Goal: Task Accomplishment & Management: Manage account settings

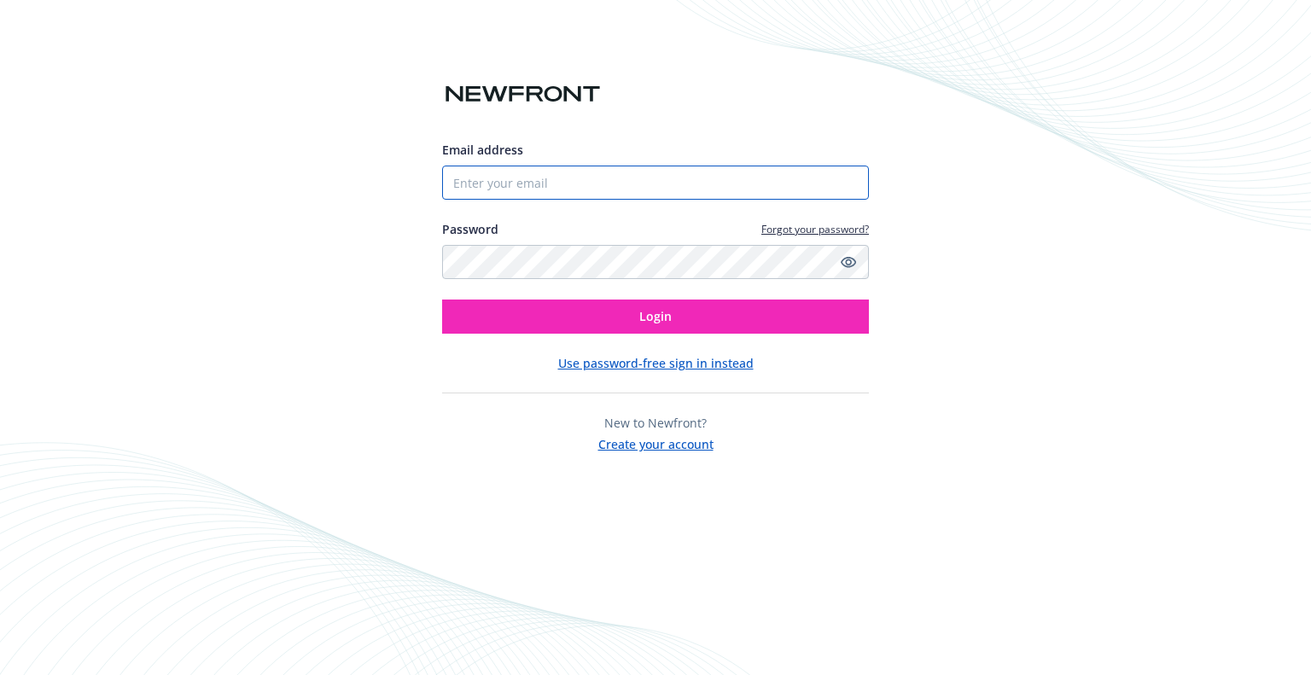
click at [610, 175] on input "Email address" at bounding box center [655, 183] width 427 height 34
click at [586, 367] on button "Use password-free sign in instead" at bounding box center [655, 363] width 195 height 18
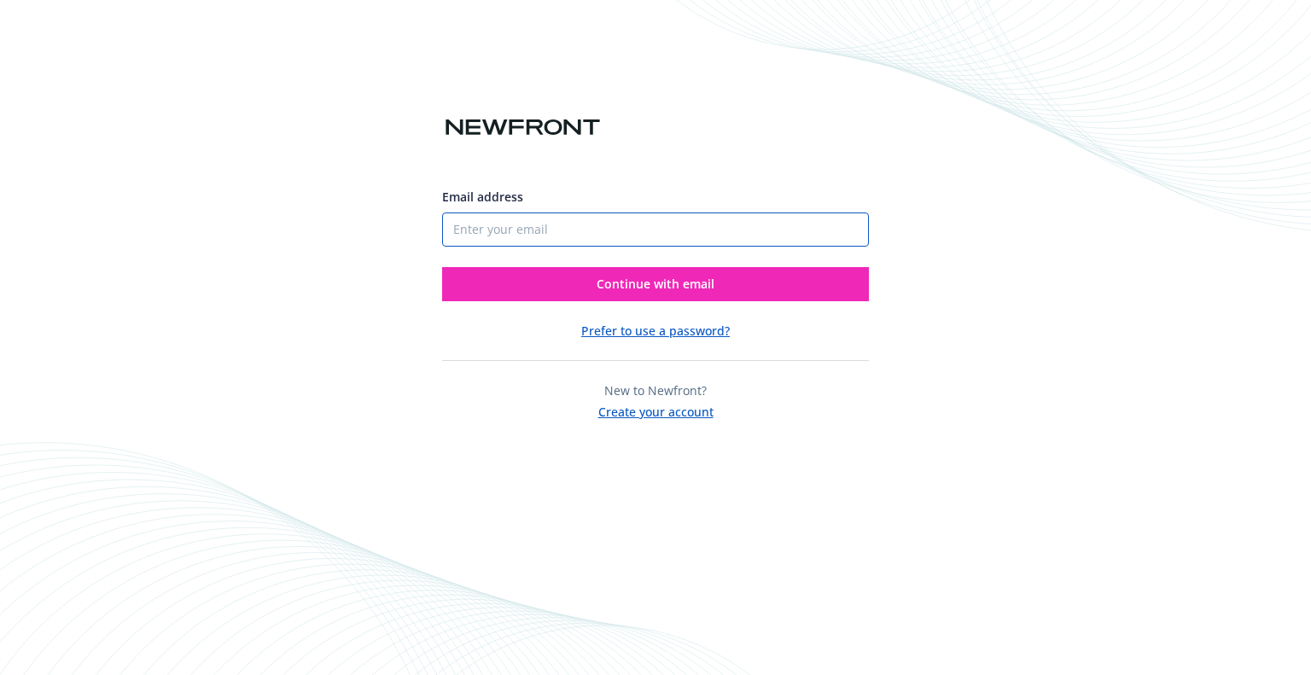
click at [566, 223] on input "Email address" at bounding box center [655, 229] width 427 height 34
type input "awong@microdental.com"
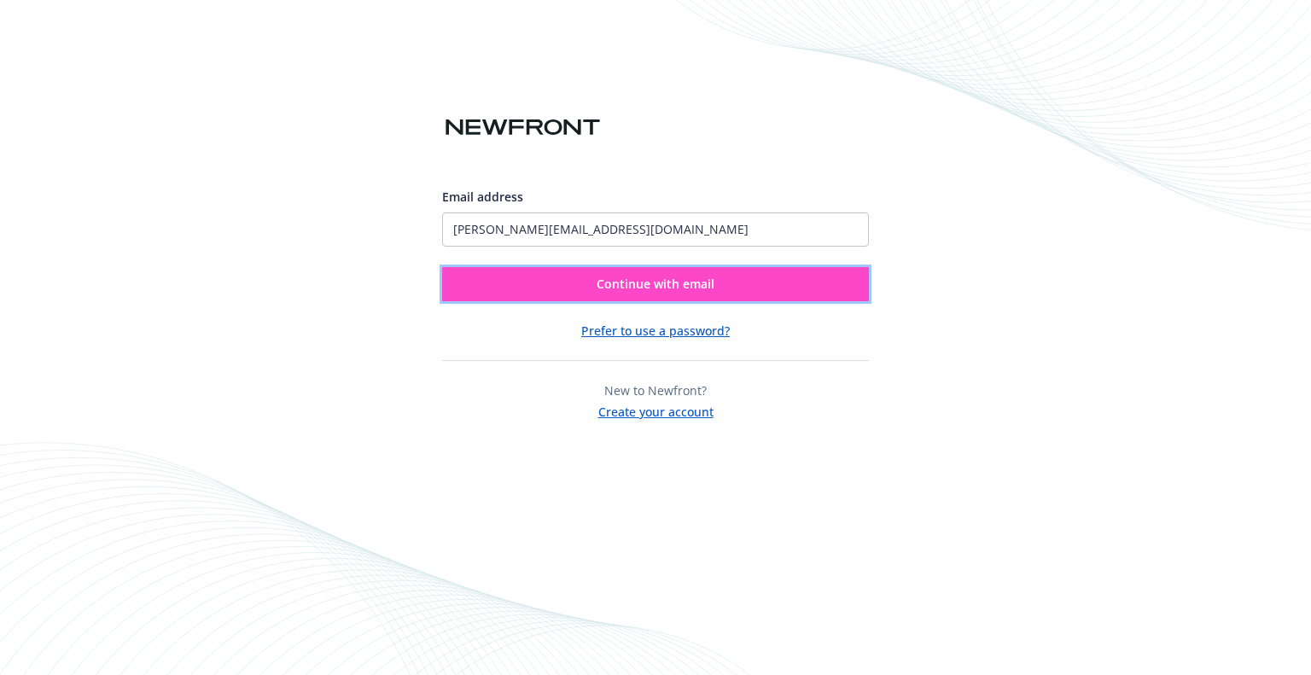
click at [597, 284] on span "Continue with email" at bounding box center [655, 284] width 118 height 16
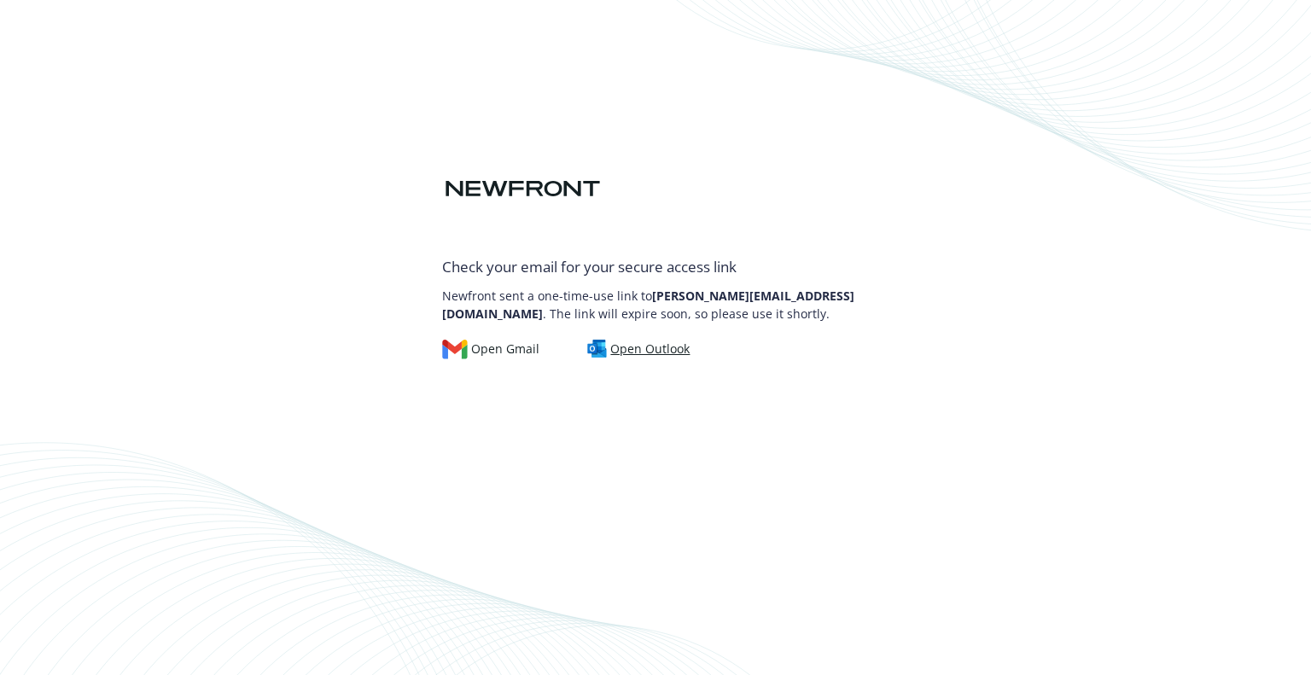
click at [629, 348] on div "Open Outlook" at bounding box center [638, 349] width 103 height 19
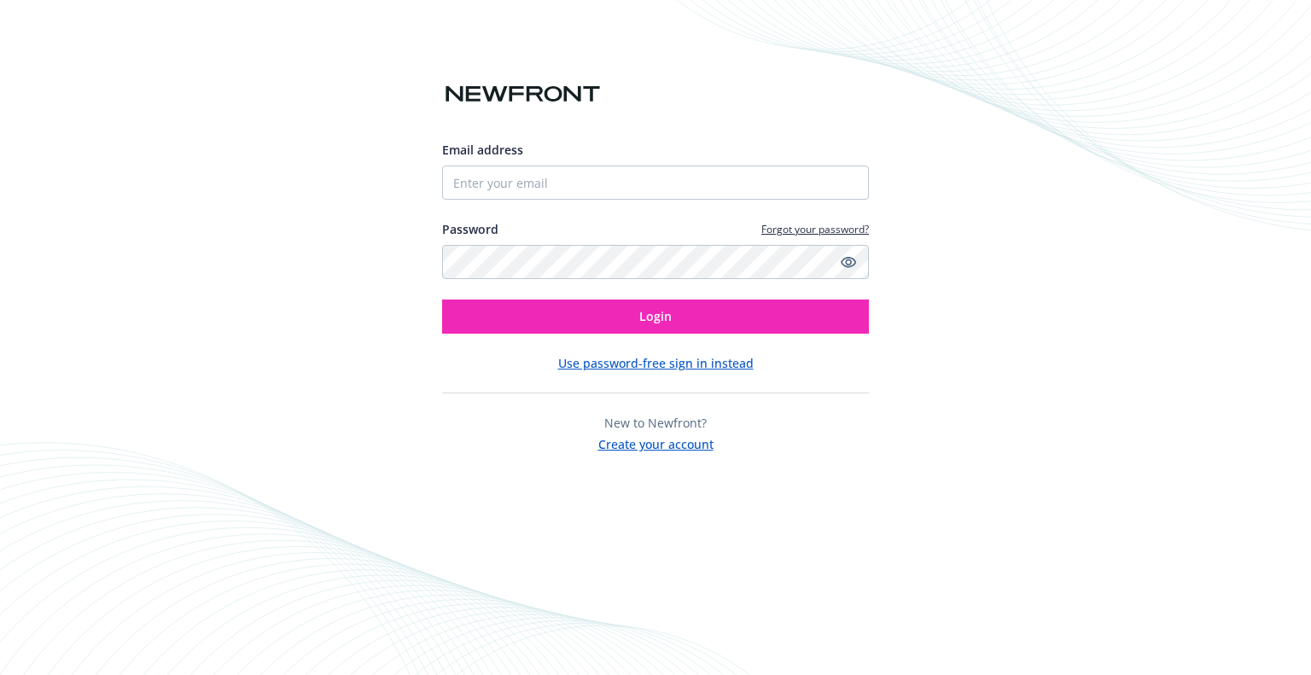
click at [591, 660] on div "Email address Password Forgot your password? Login Use password-free sign in in…" at bounding box center [655, 337] width 1311 height 675
click at [770, 224] on link "Forgot your password?" at bounding box center [815, 229] width 108 height 15
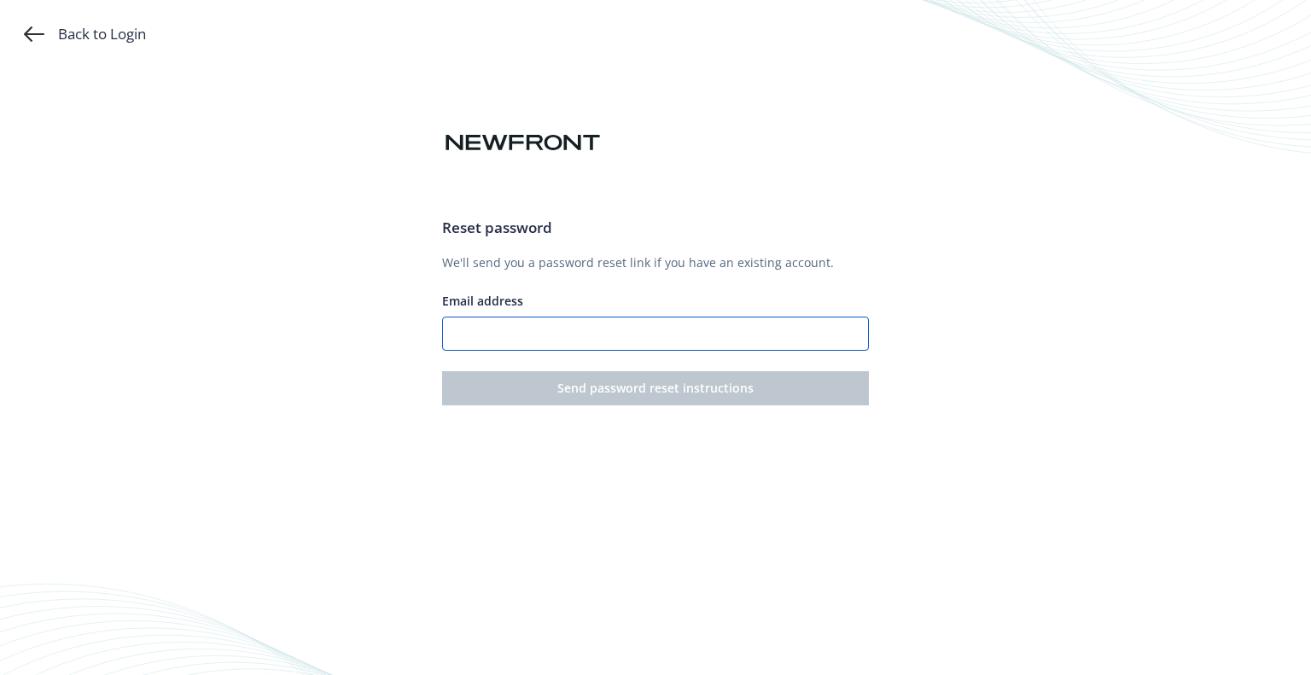
click at [613, 326] on input "Email address" at bounding box center [655, 334] width 427 height 34
type input "awong@microdental.com"
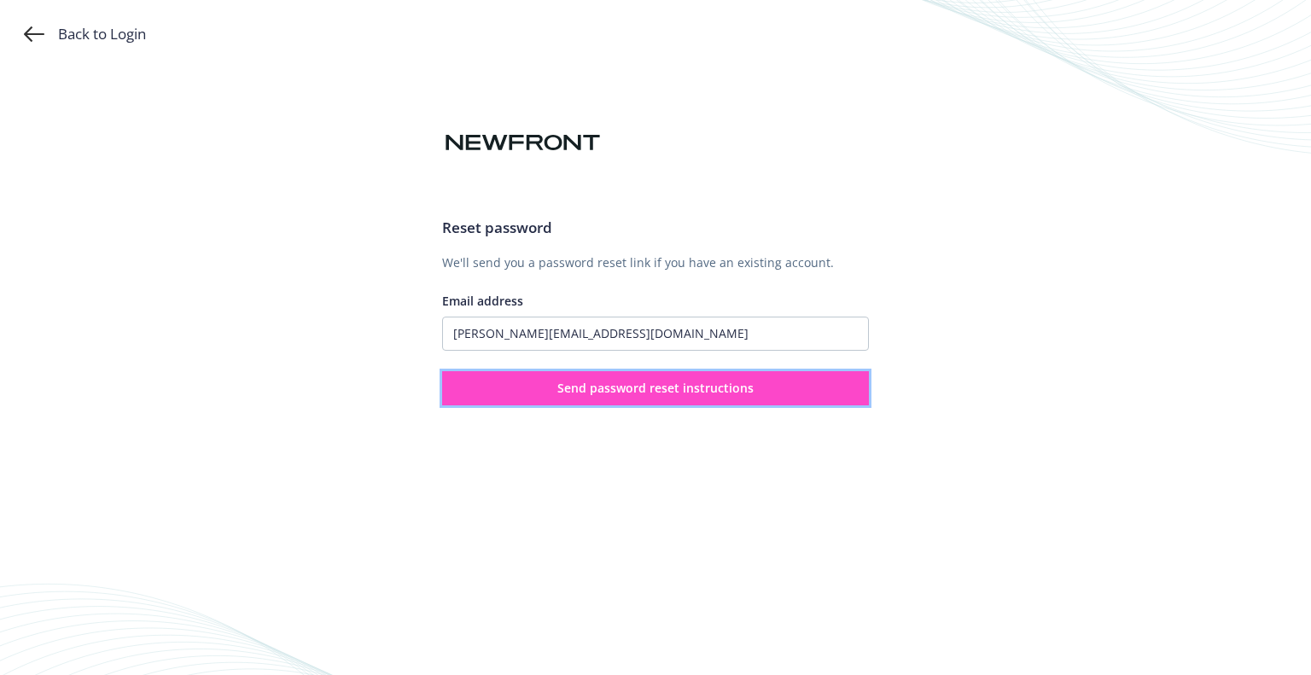
click at [652, 400] on button "Send password reset instructions" at bounding box center [655, 388] width 427 height 34
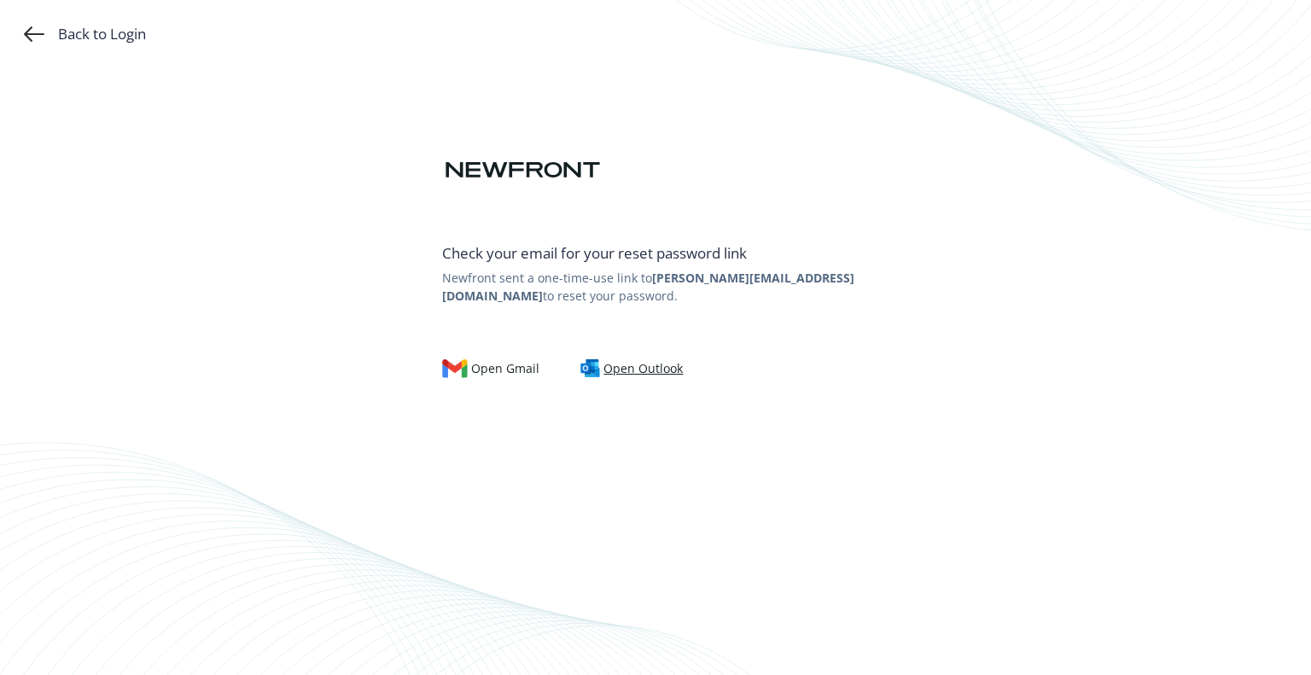
click at [612, 370] on div "Open Outlook" at bounding box center [631, 368] width 103 height 19
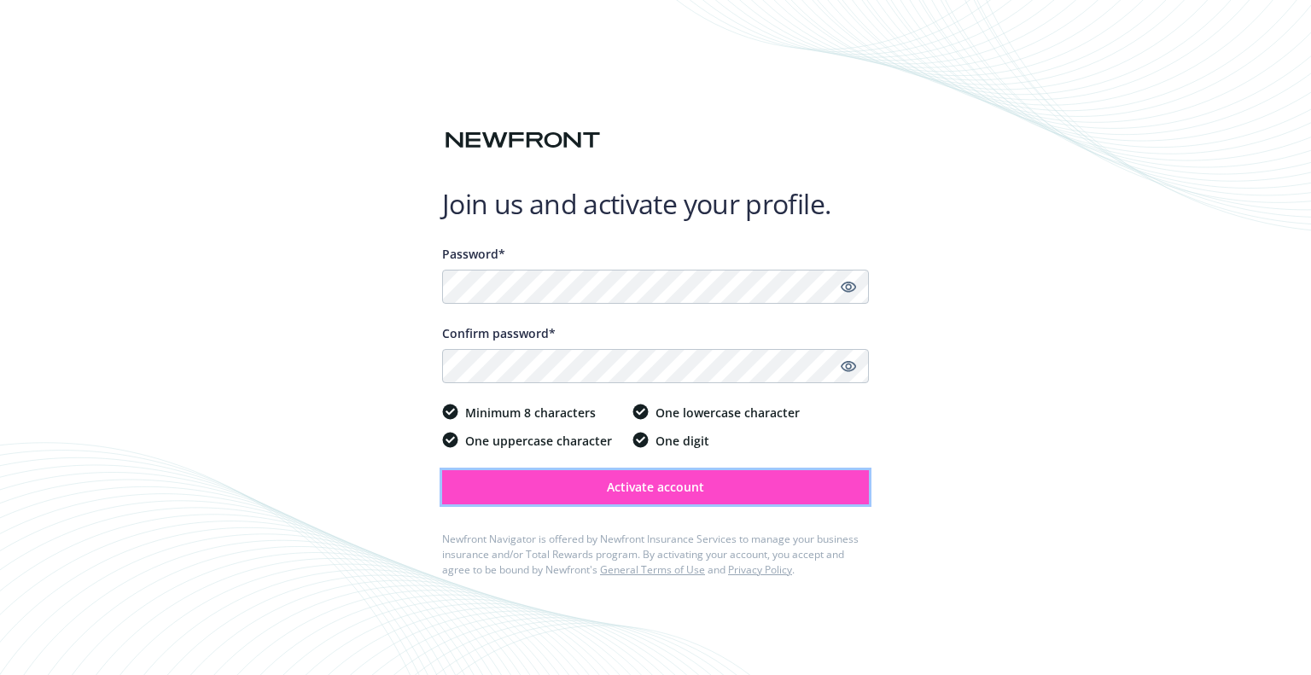
click at [605, 482] on button "Activate account" at bounding box center [655, 487] width 427 height 34
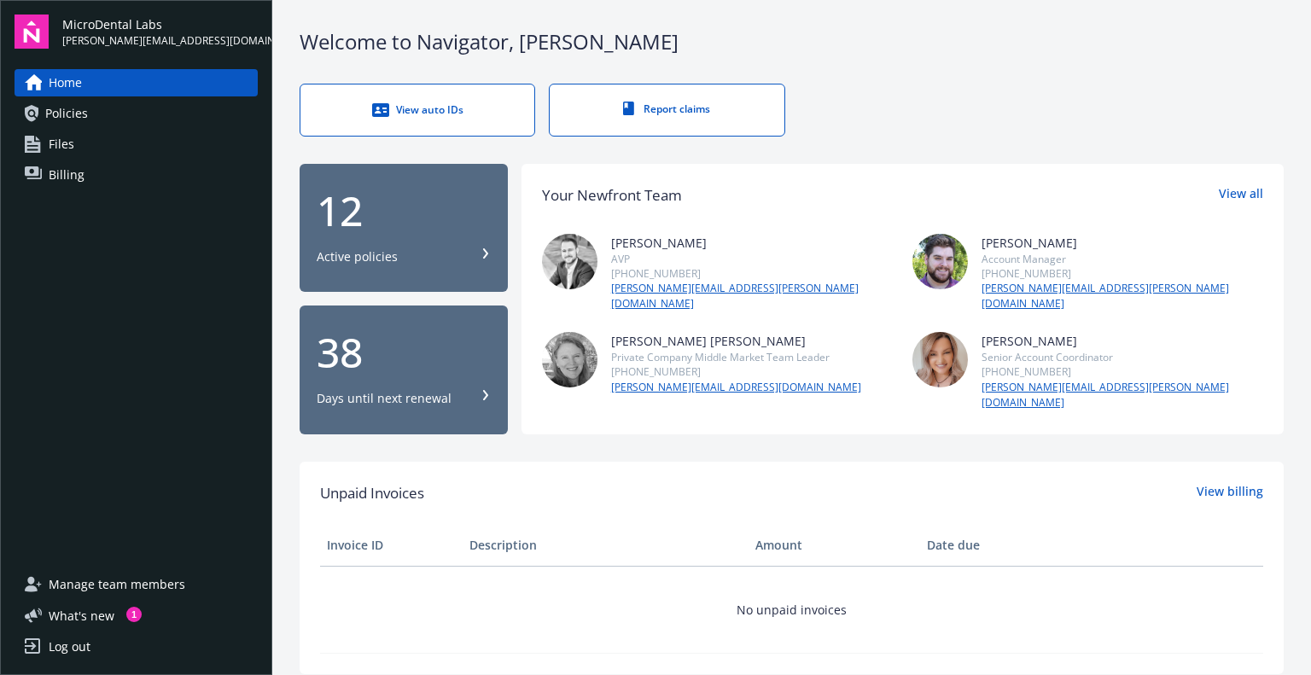
click at [431, 230] on div "12 Active policies" at bounding box center [404, 227] width 174 height 75
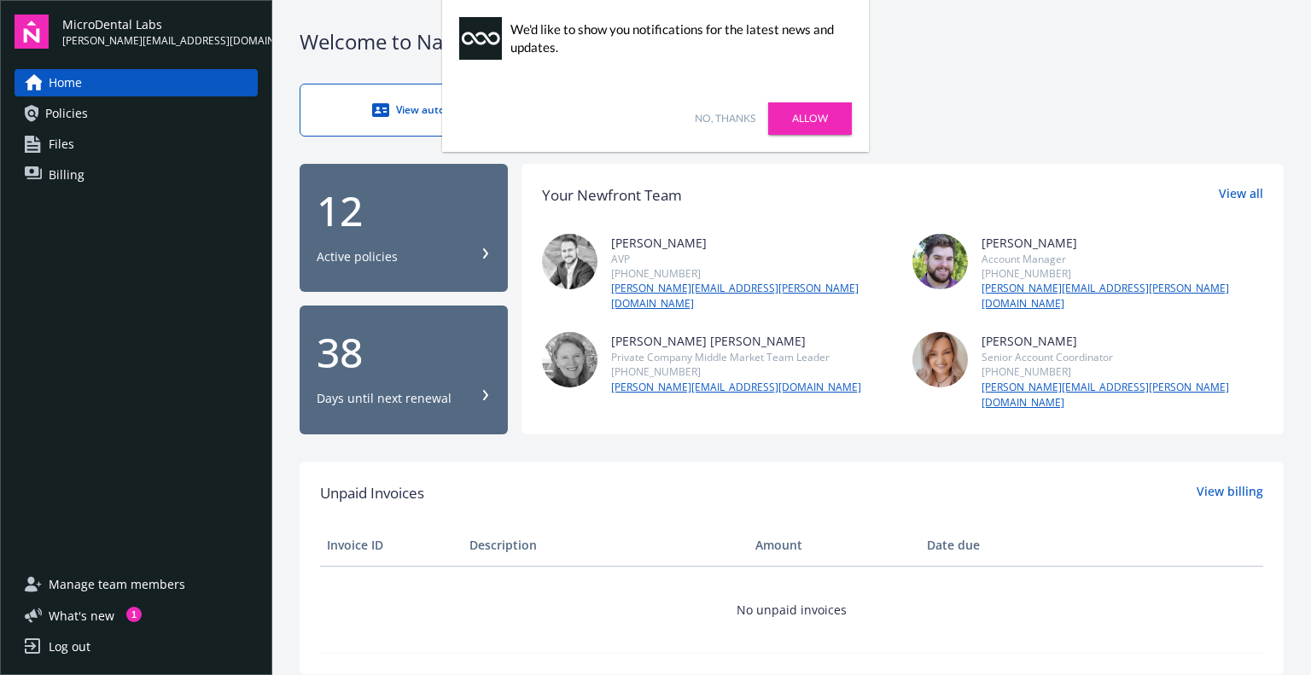
click at [795, 115] on link "Allow" at bounding box center [810, 118] width 84 height 32
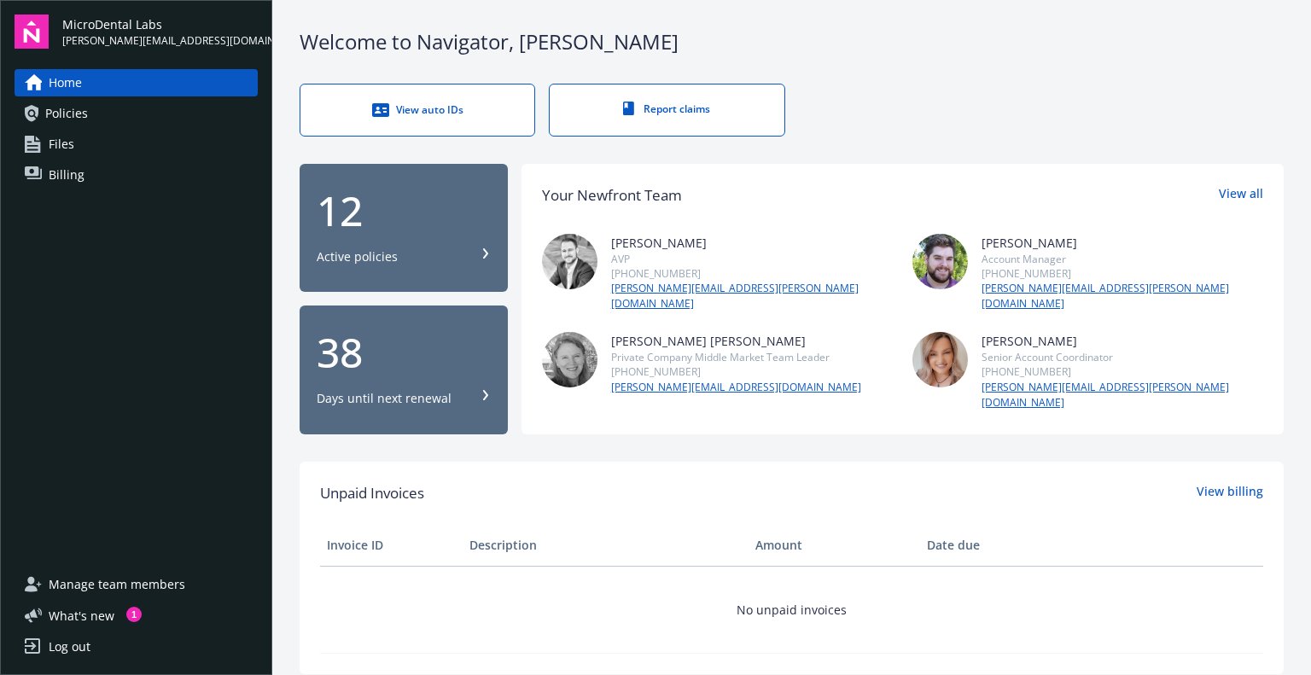
click at [412, 358] on div "38 Days until next renewal" at bounding box center [404, 369] width 174 height 75
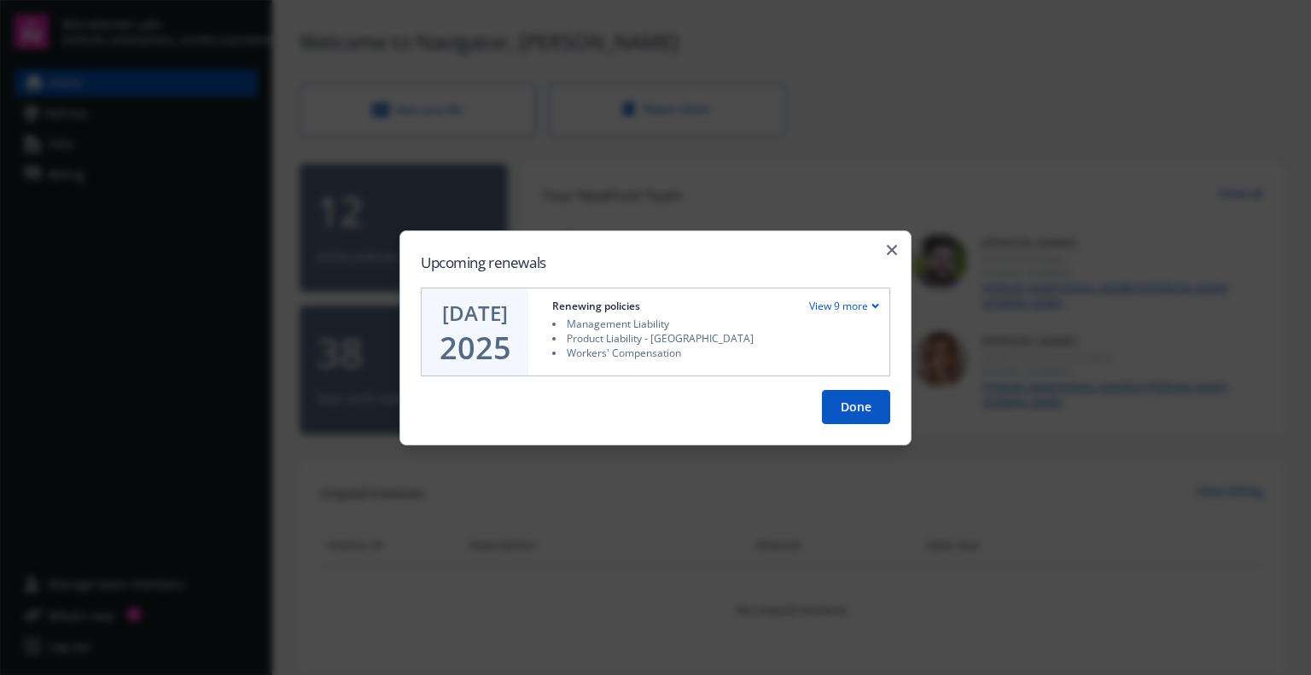
click at [861, 300] on div "View 9 more" at bounding box center [844, 306] width 70 height 15
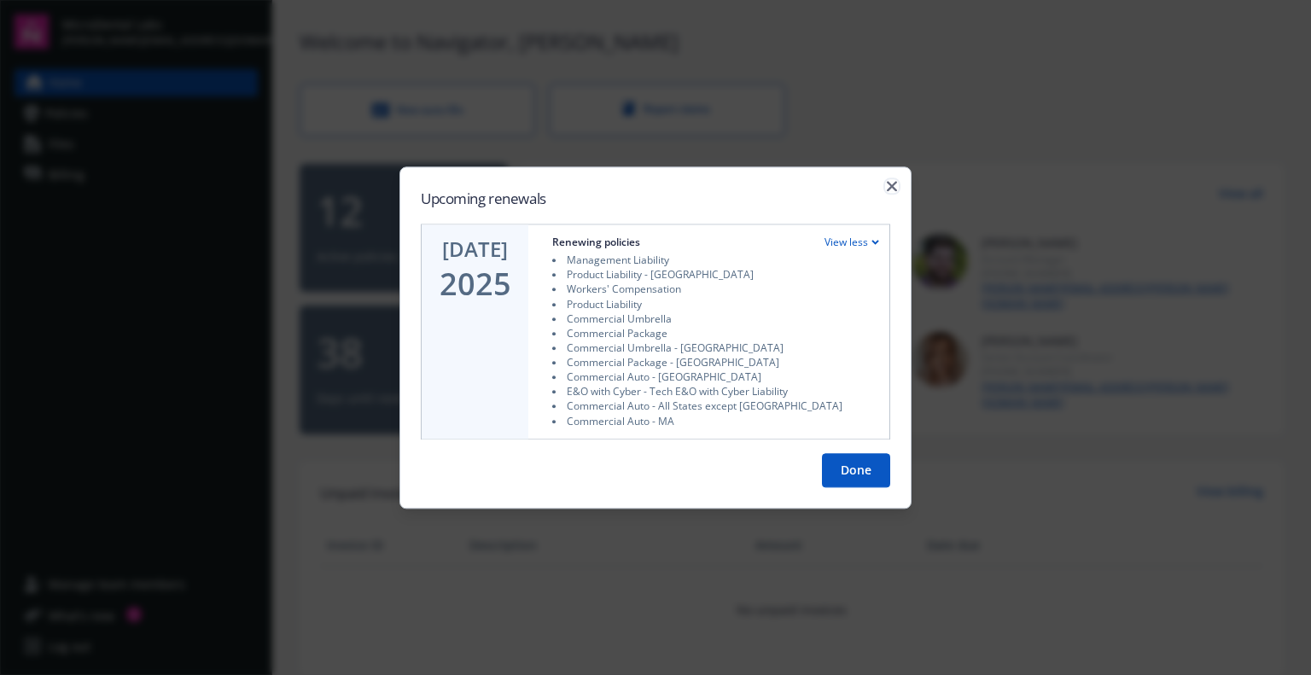
click at [889, 186] on icon "button" at bounding box center [892, 186] width 10 height 10
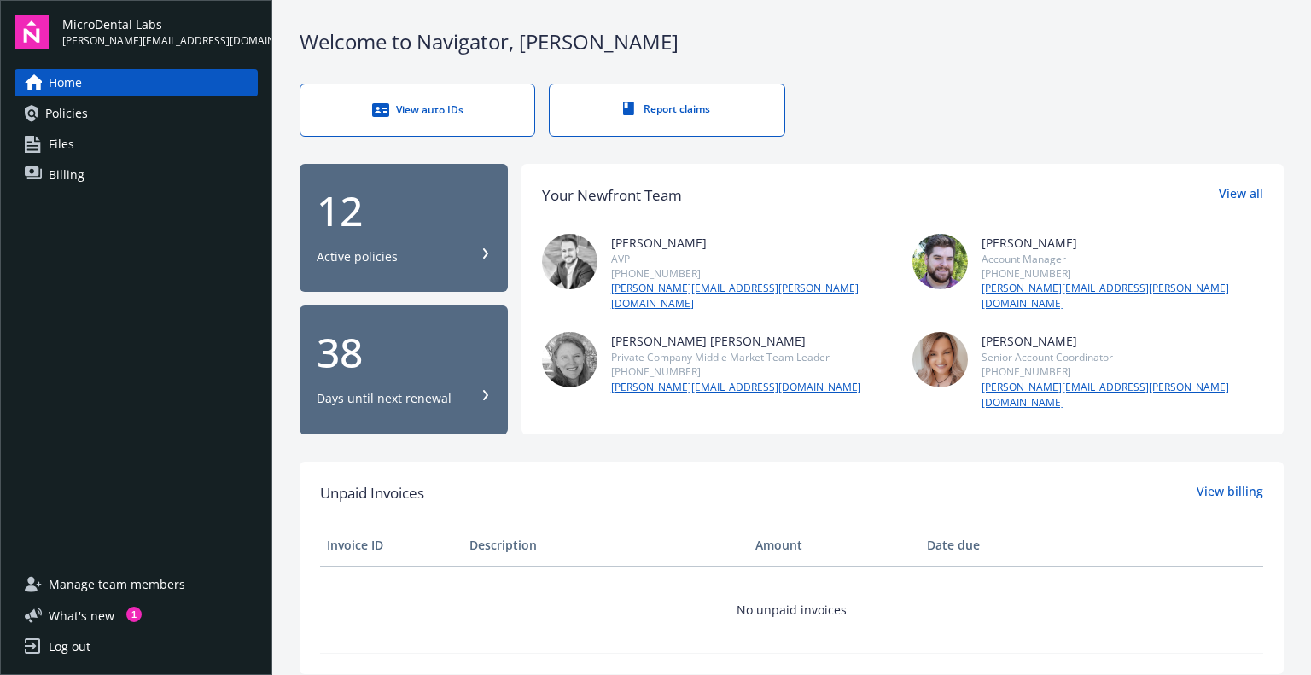
click at [98, 172] on link "Billing" at bounding box center [136, 174] width 243 height 27
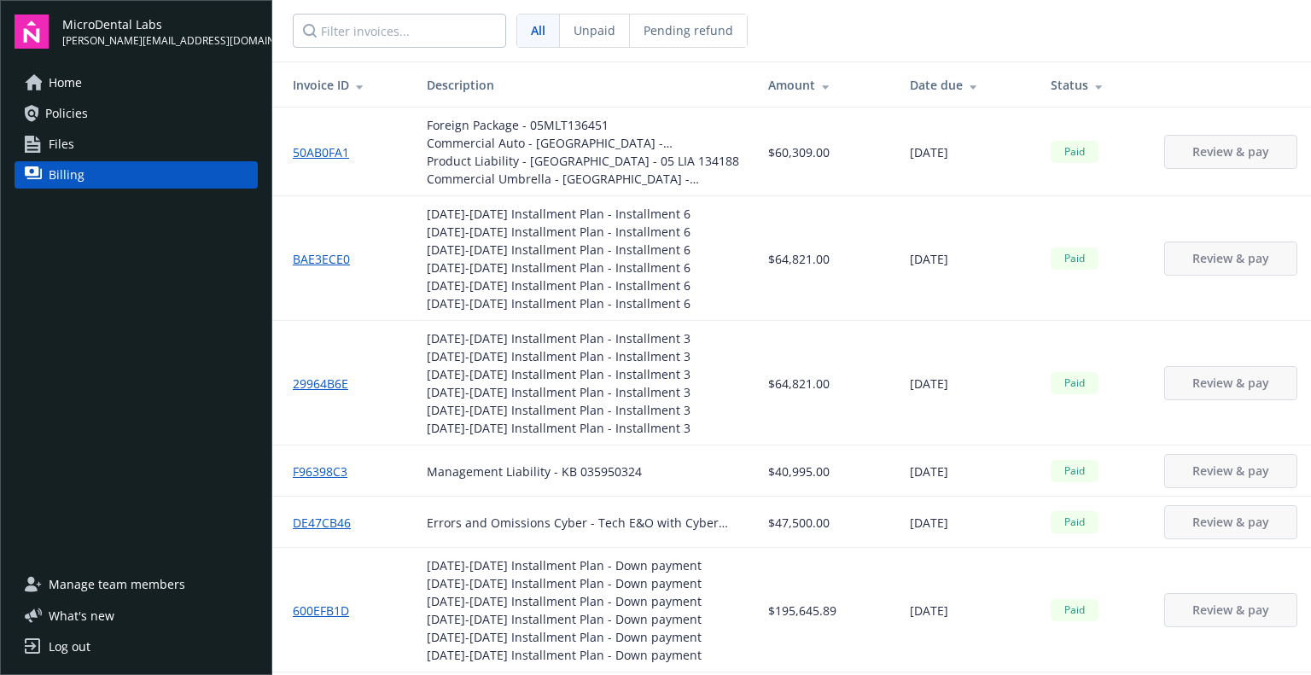
click at [317, 223] on td "BAE3ECE0" at bounding box center [342, 258] width 141 height 125
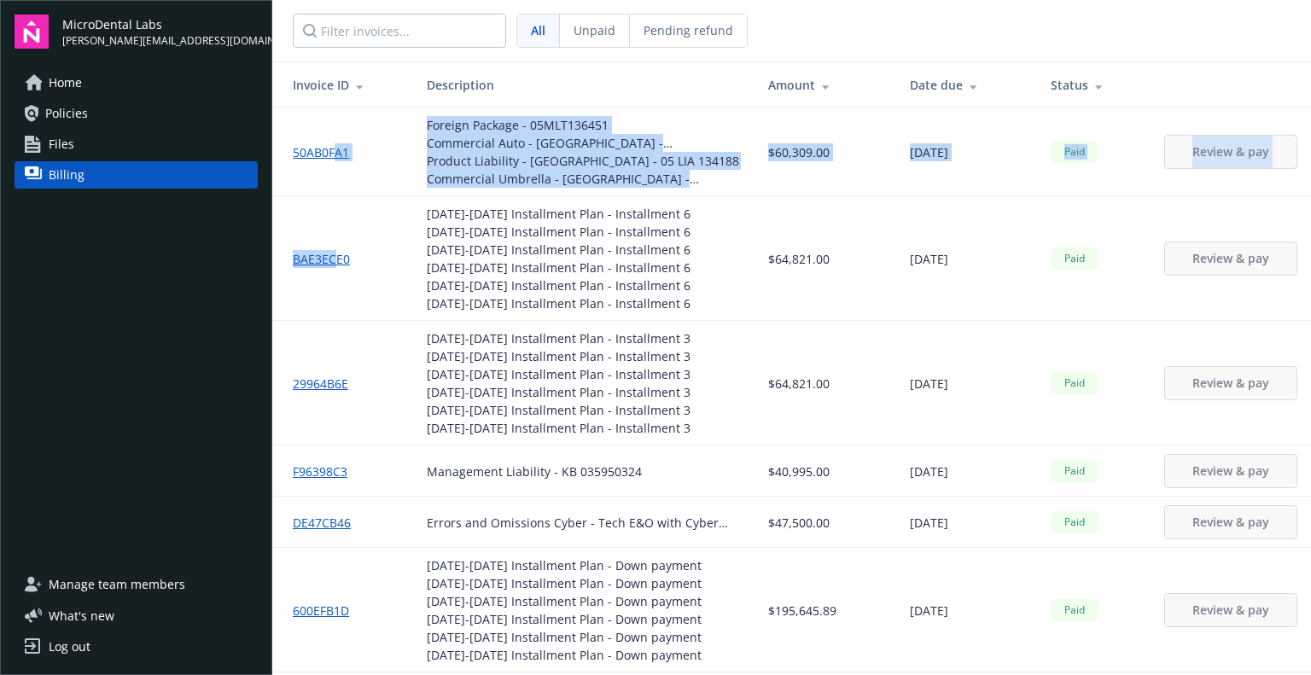
drag, startPoint x: 338, startPoint y: 219, endPoint x: 331, endPoint y: 154, distance: 66.1
click at [331, 154] on link "50AB0FA1" at bounding box center [328, 152] width 70 height 18
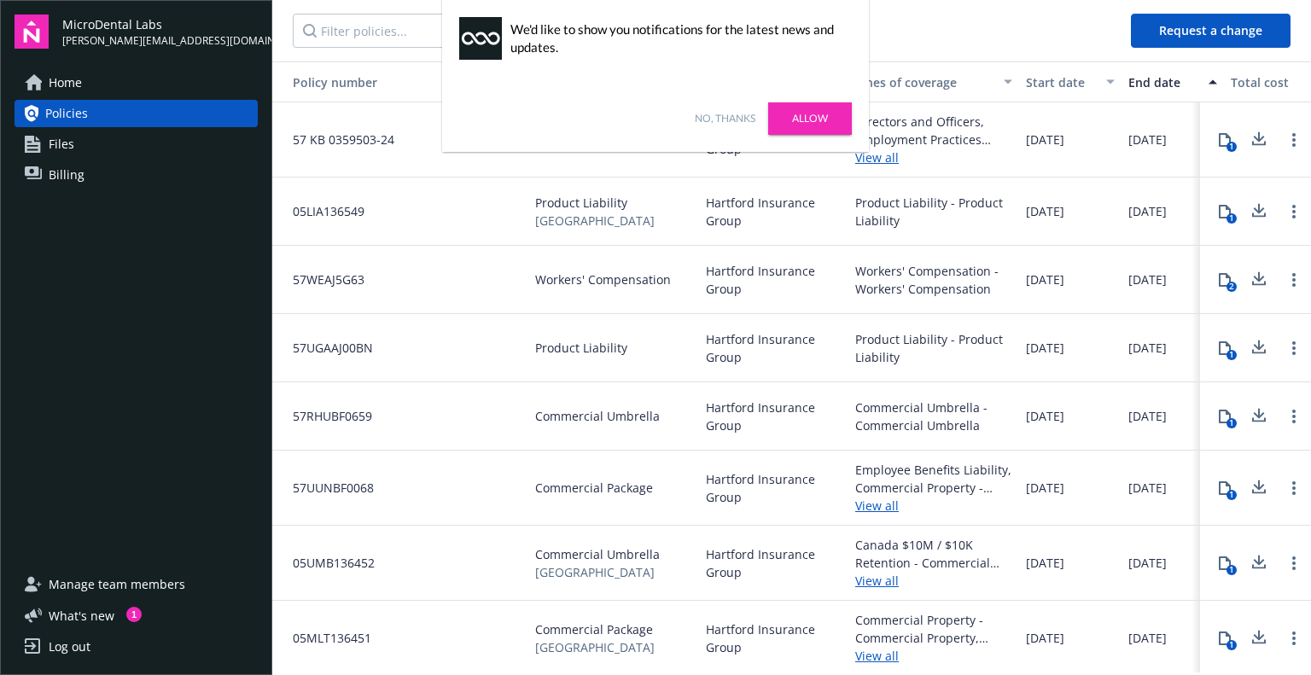
click at [807, 122] on link "Allow" at bounding box center [810, 118] width 84 height 32
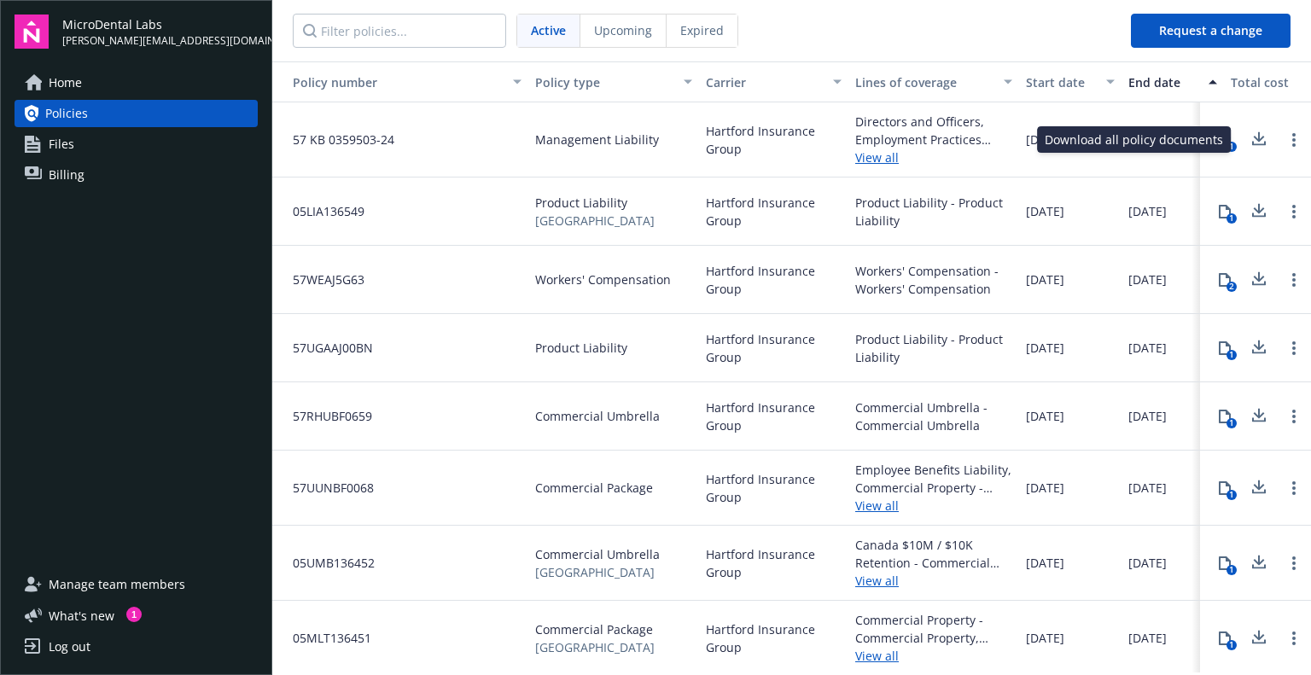
click at [1253, 139] on icon at bounding box center [1258, 136] width 11 height 10
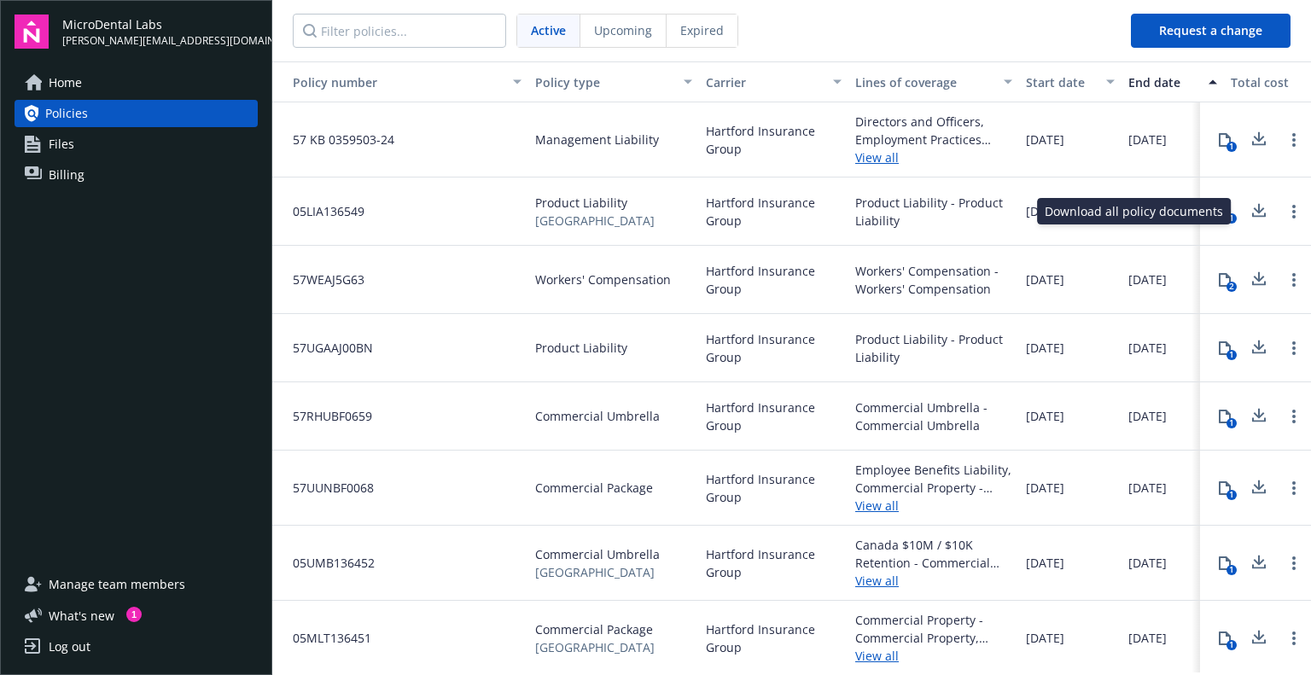
click at [1253, 207] on icon at bounding box center [1258, 208] width 11 height 10
click at [1248, 282] on icon at bounding box center [1258, 279] width 20 height 21
click at [1253, 346] on icon at bounding box center [1258, 345] width 11 height 10
click at [1248, 416] on icon at bounding box center [1258, 415] width 20 height 21
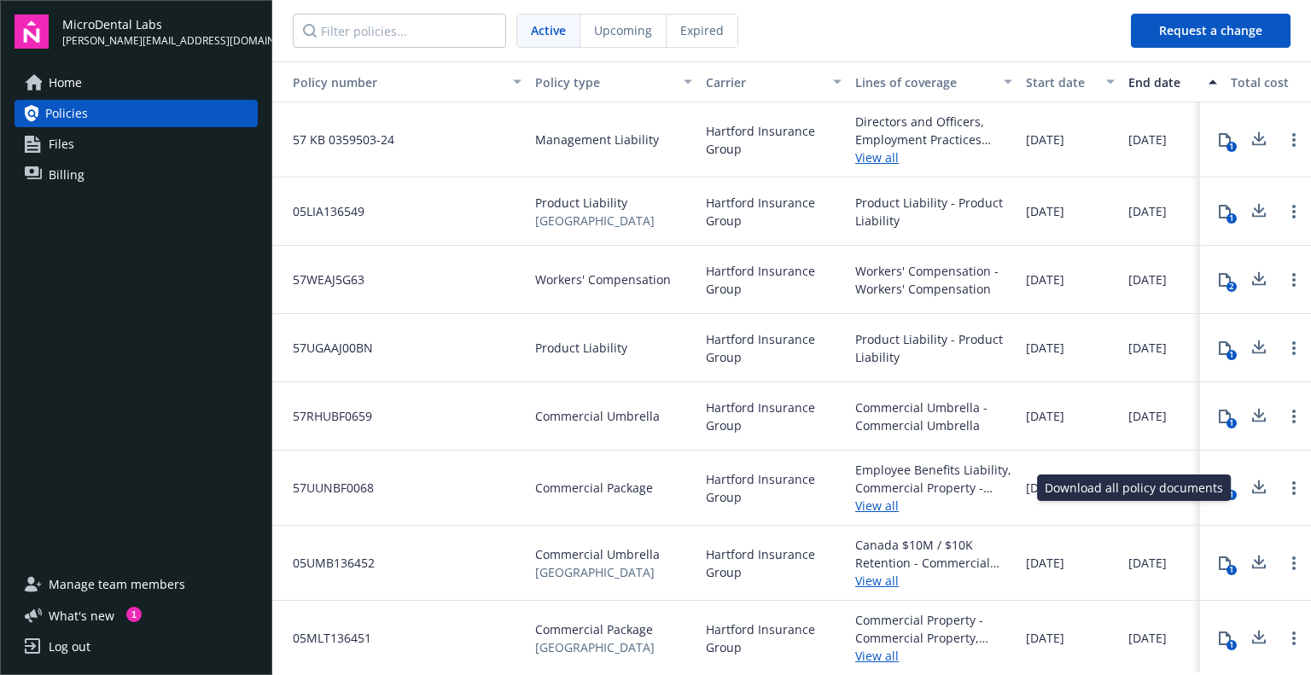
click at [1253, 480] on icon at bounding box center [1258, 485] width 11 height 10
click at [1248, 557] on icon at bounding box center [1258, 562] width 20 height 21
click at [1248, 637] on icon at bounding box center [1258, 637] width 20 height 21
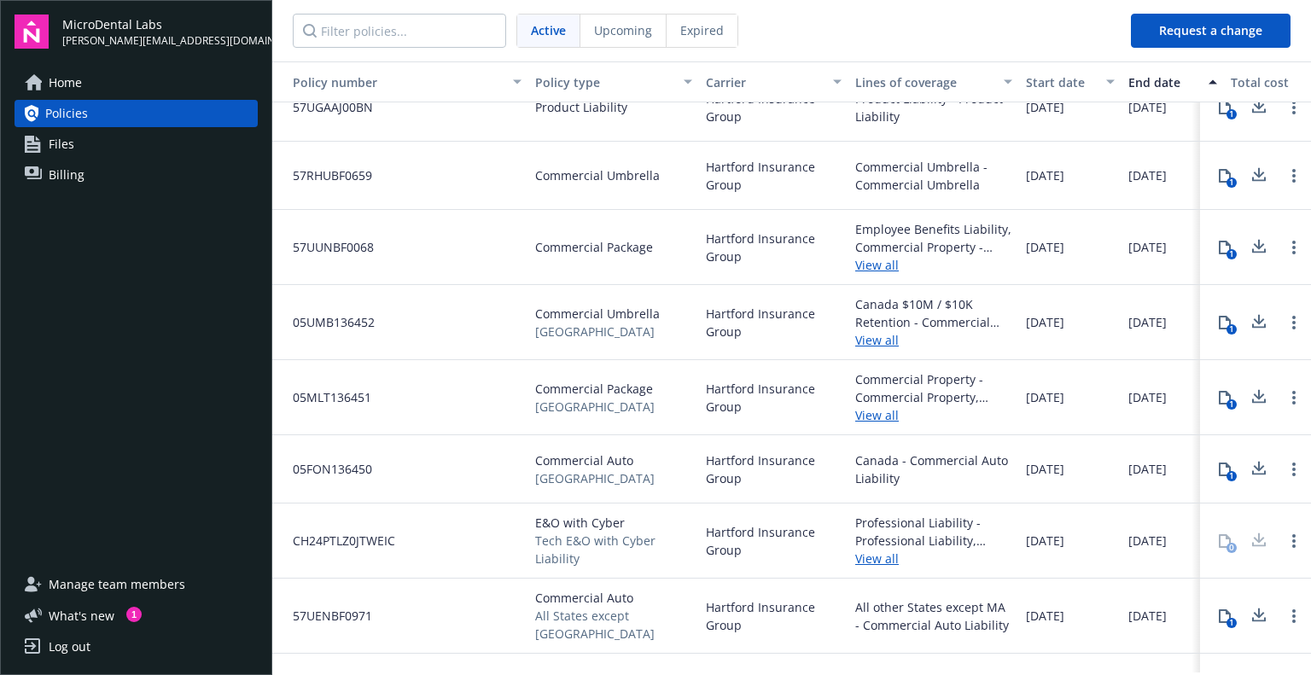
scroll to position [270, 0]
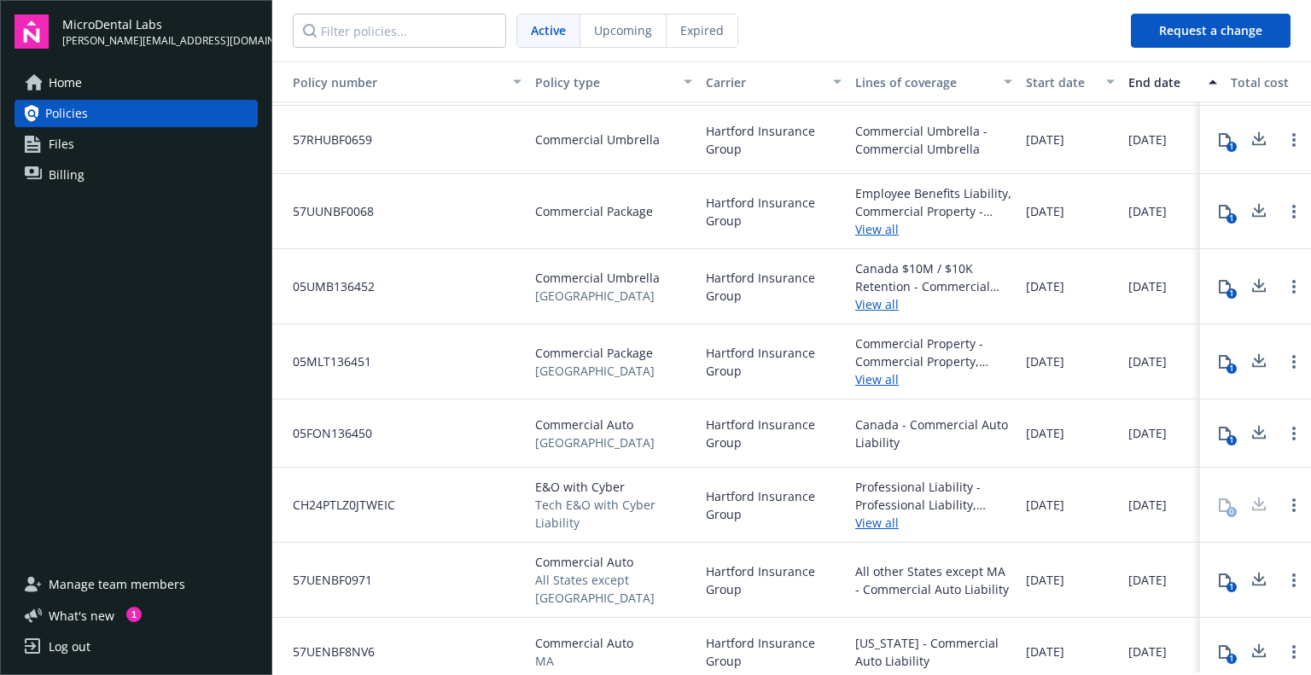
click at [1252, 437] on icon at bounding box center [1259, 436] width 14 height 4
click at [1248, 583] on icon at bounding box center [1258, 579] width 20 height 21
click at [1253, 644] on icon at bounding box center [1258, 648] width 11 height 10
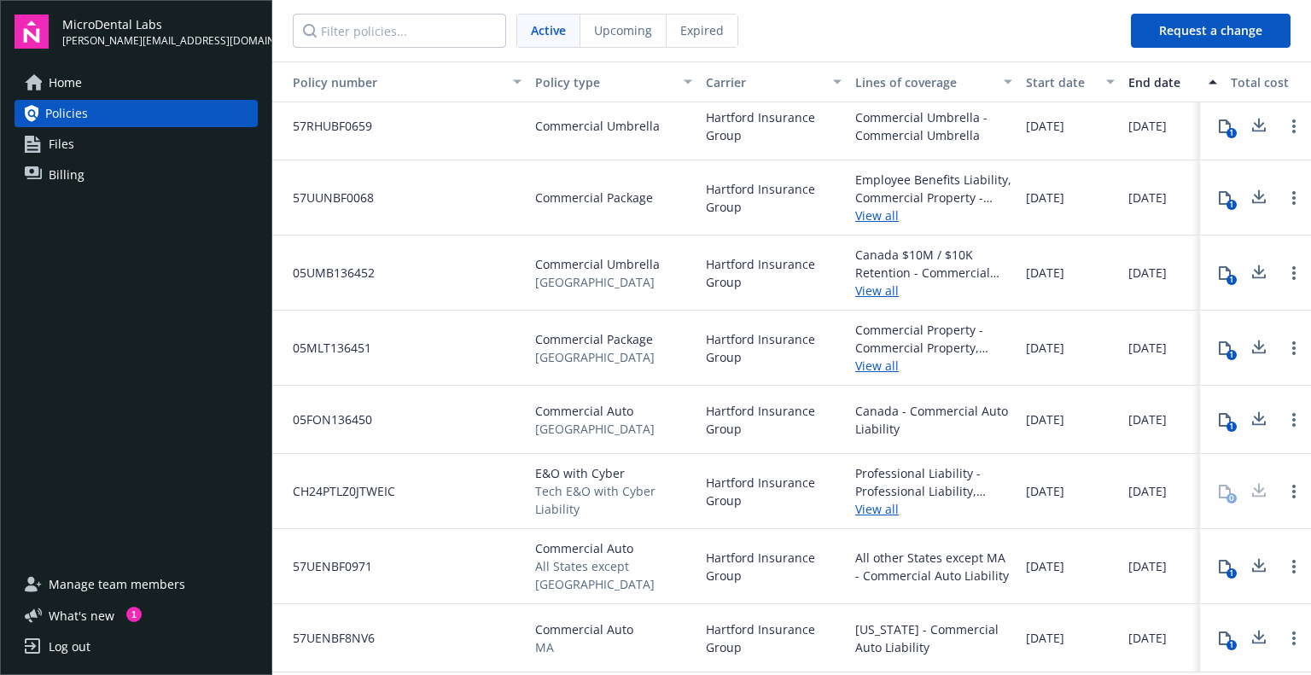
click at [85, 154] on link "Files" at bounding box center [136, 144] width 243 height 27
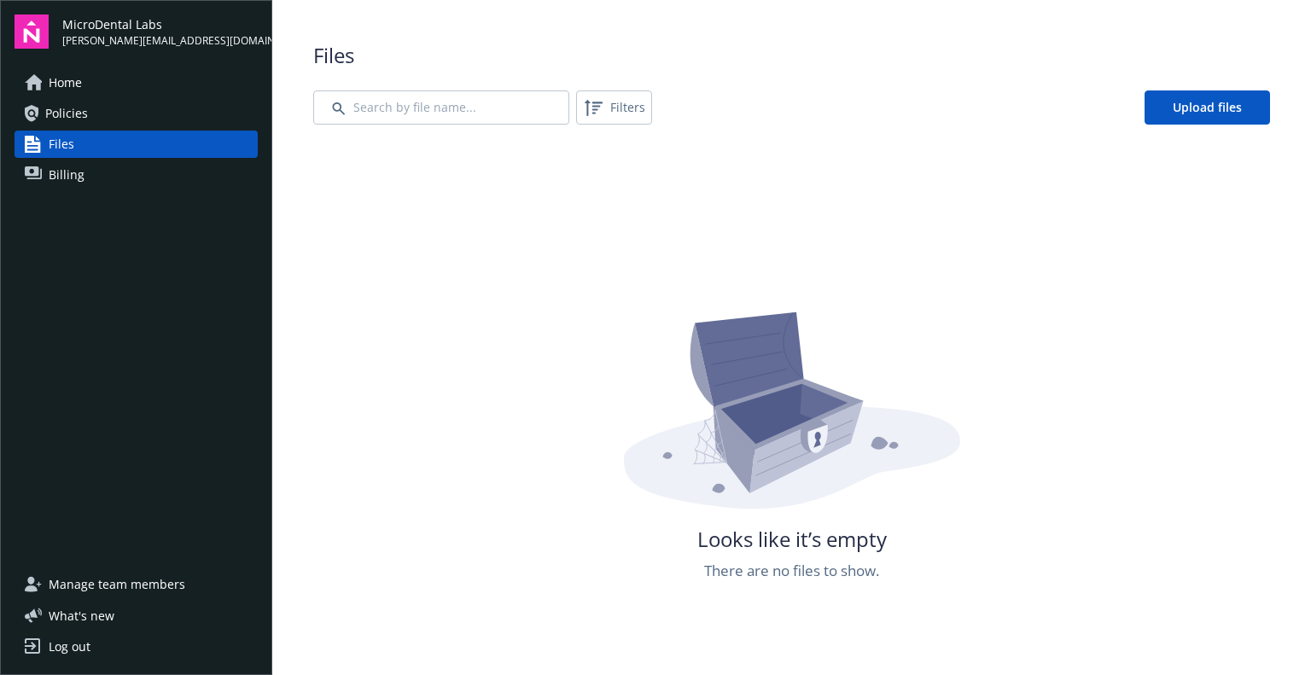
click at [69, 174] on span "Billing" at bounding box center [67, 174] width 36 height 27
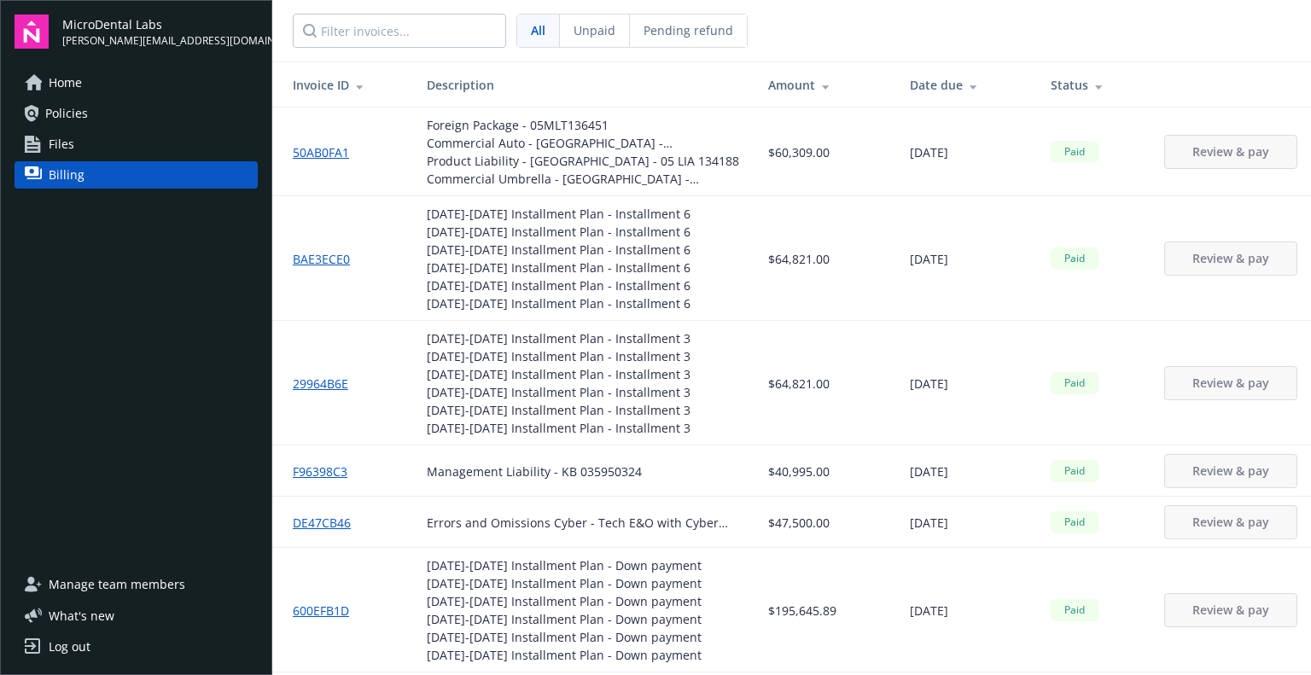
click at [85, 116] on span "Policies" at bounding box center [66, 113] width 43 height 27
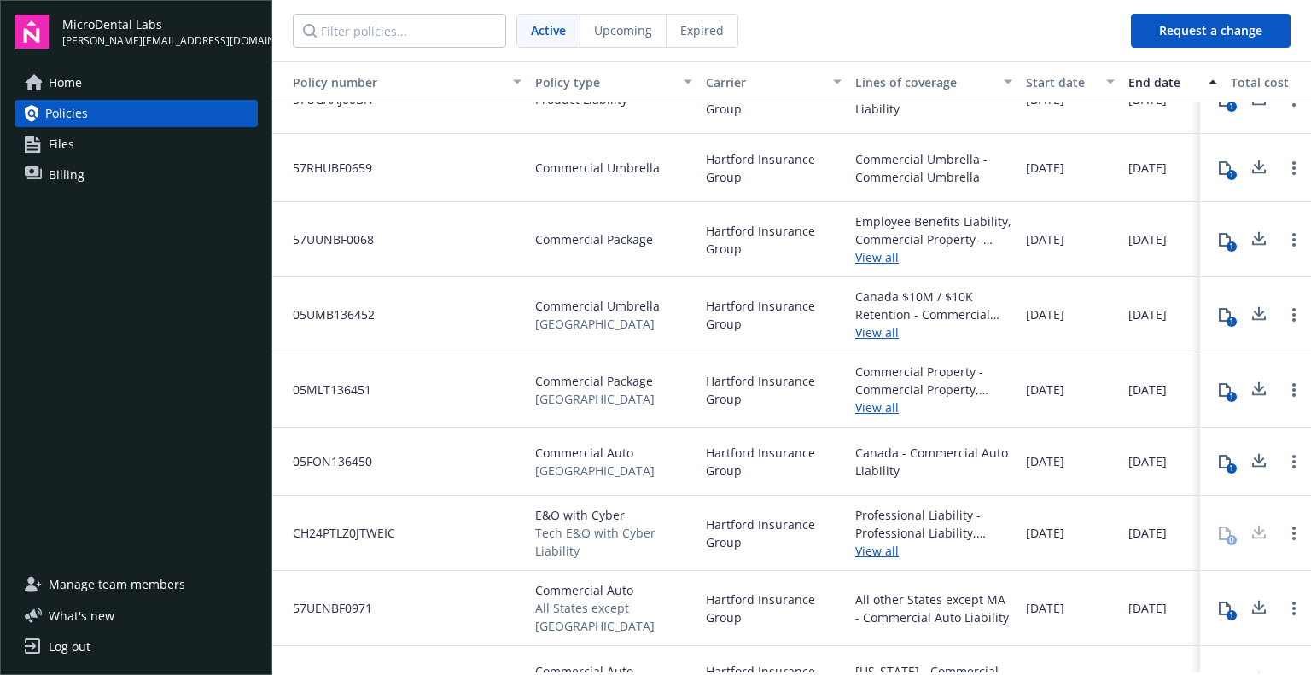
scroll to position [288, 0]
